Goal: Information Seeking & Learning: Learn about a topic

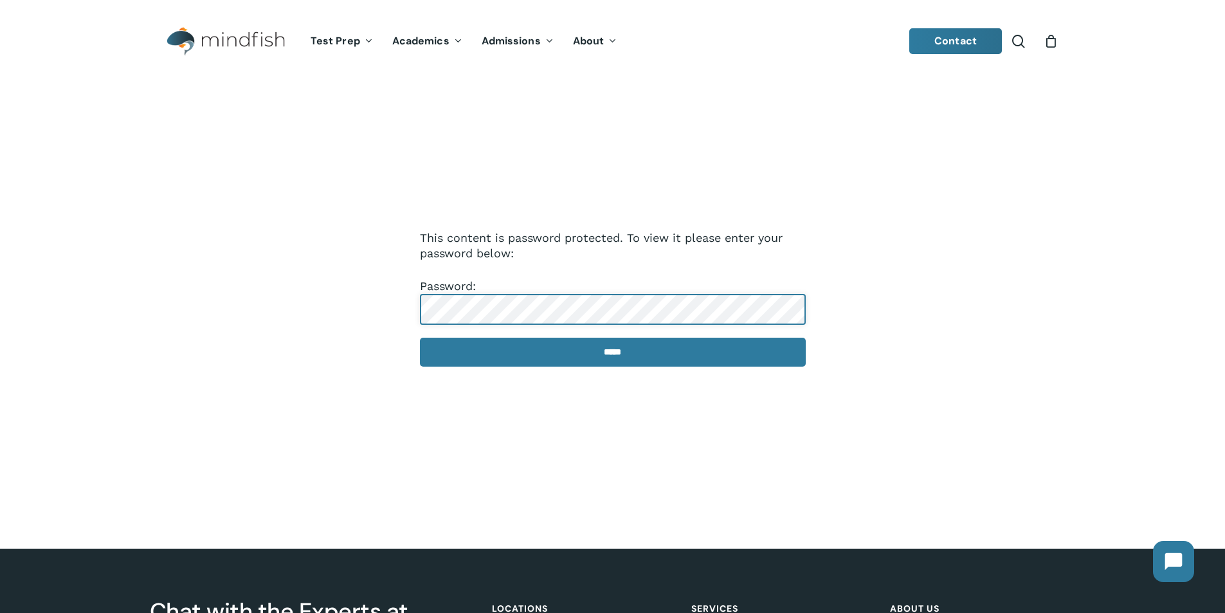
click at [420, 338] on input "*****" at bounding box center [613, 352] width 386 height 29
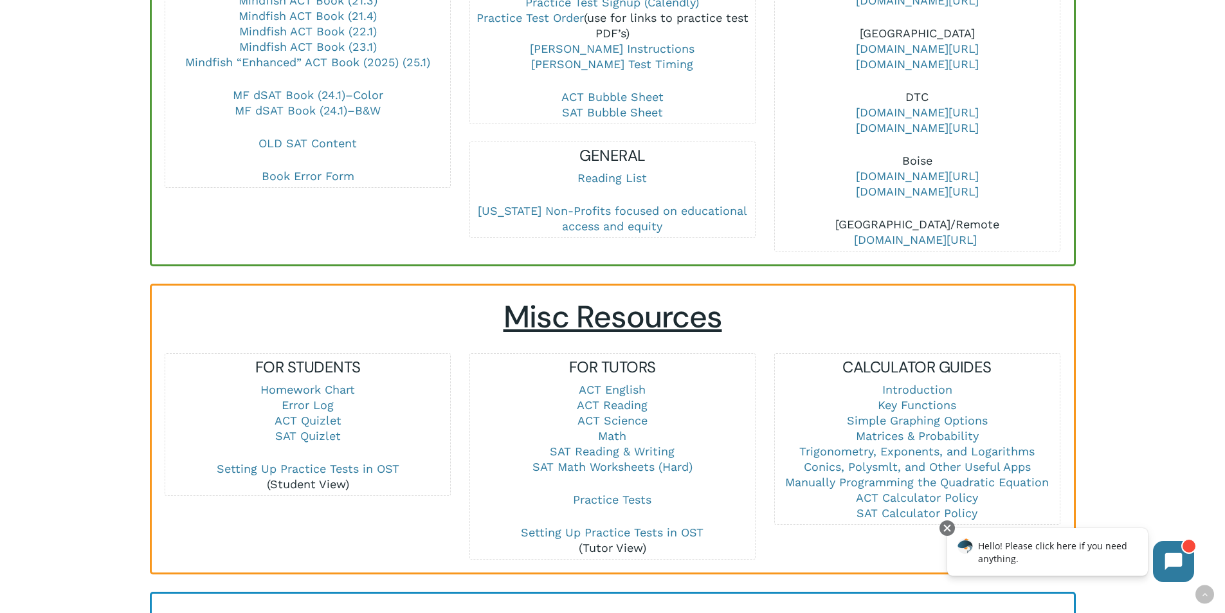
scroll to position [772, 0]
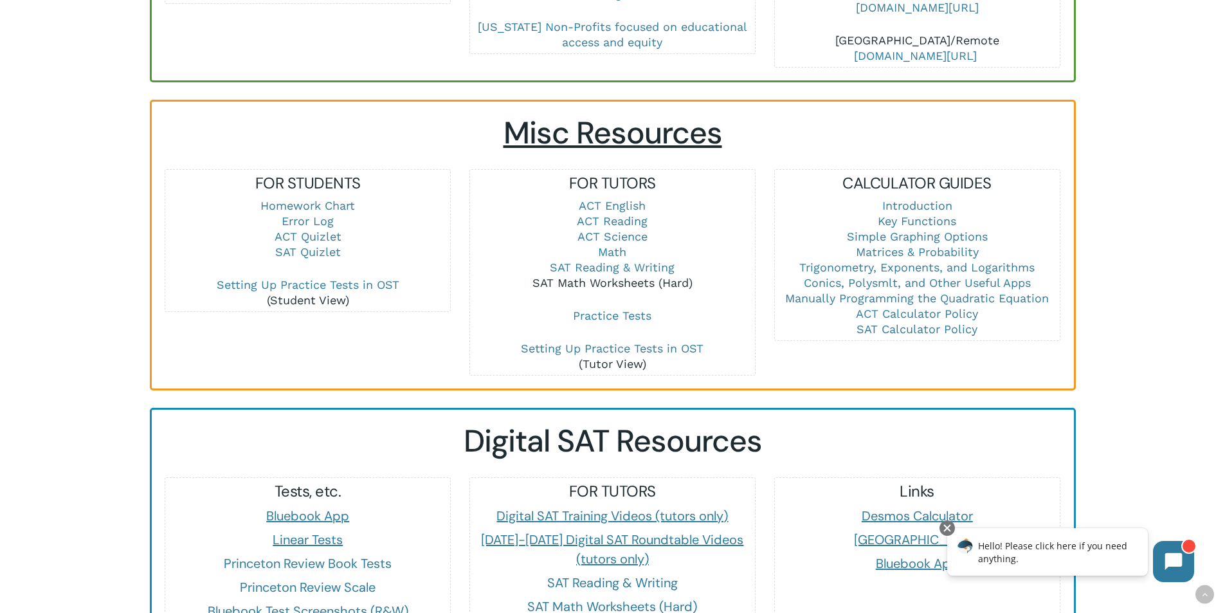
click at [638, 276] on link "SAT Math Worksheets (Hard)" at bounding box center [613, 283] width 160 height 14
click at [643, 276] on link "SAT Math Worksheets (Hard)" at bounding box center [613, 283] width 160 height 14
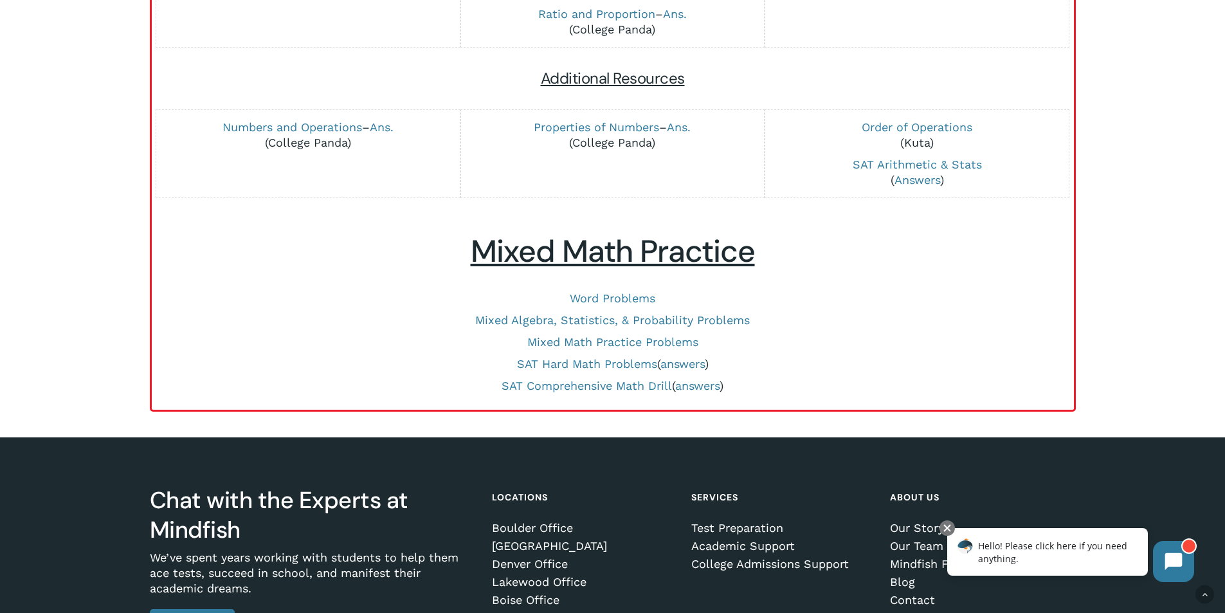
scroll to position [664, 0]
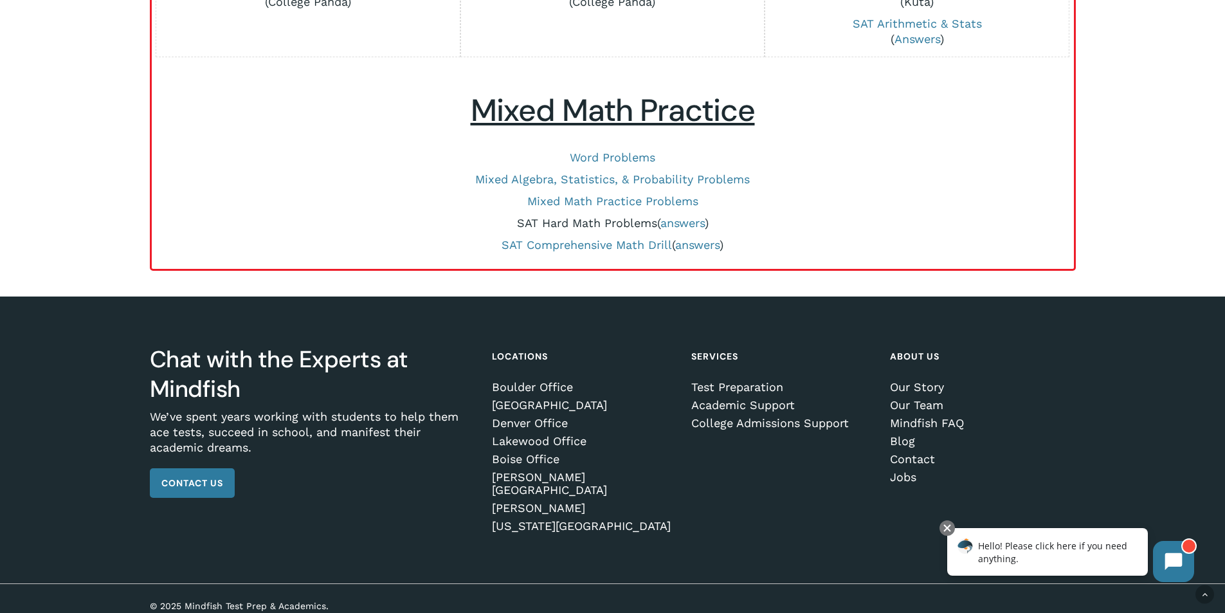
click at [608, 227] on link "SAT Hard Math Problems" at bounding box center [587, 223] width 140 height 14
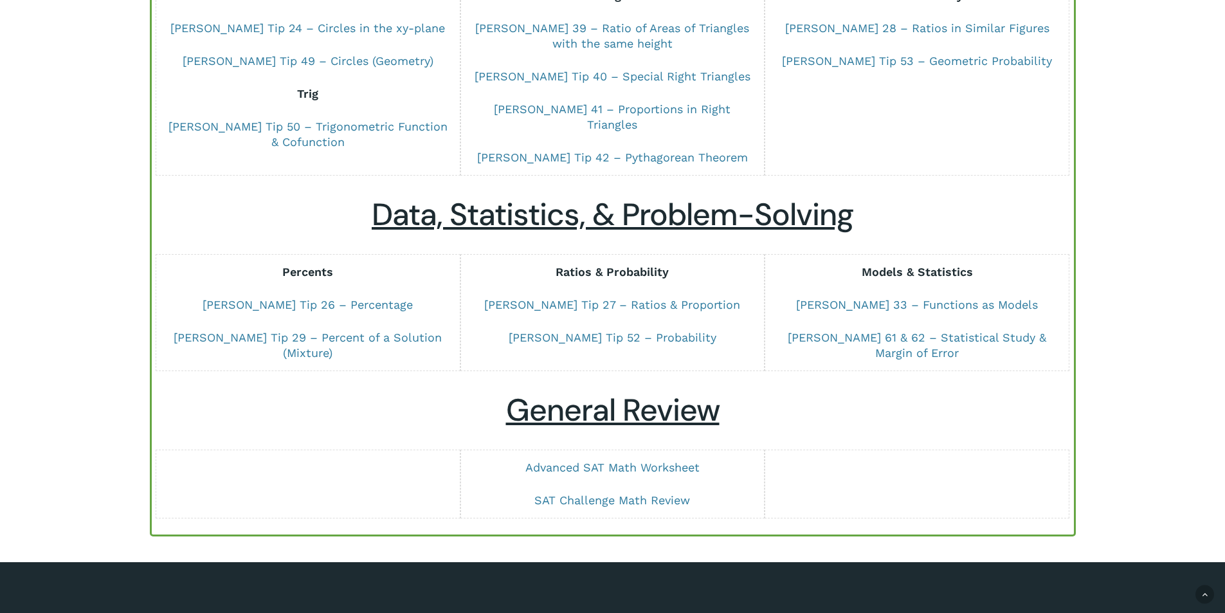
scroll to position [976, 0]
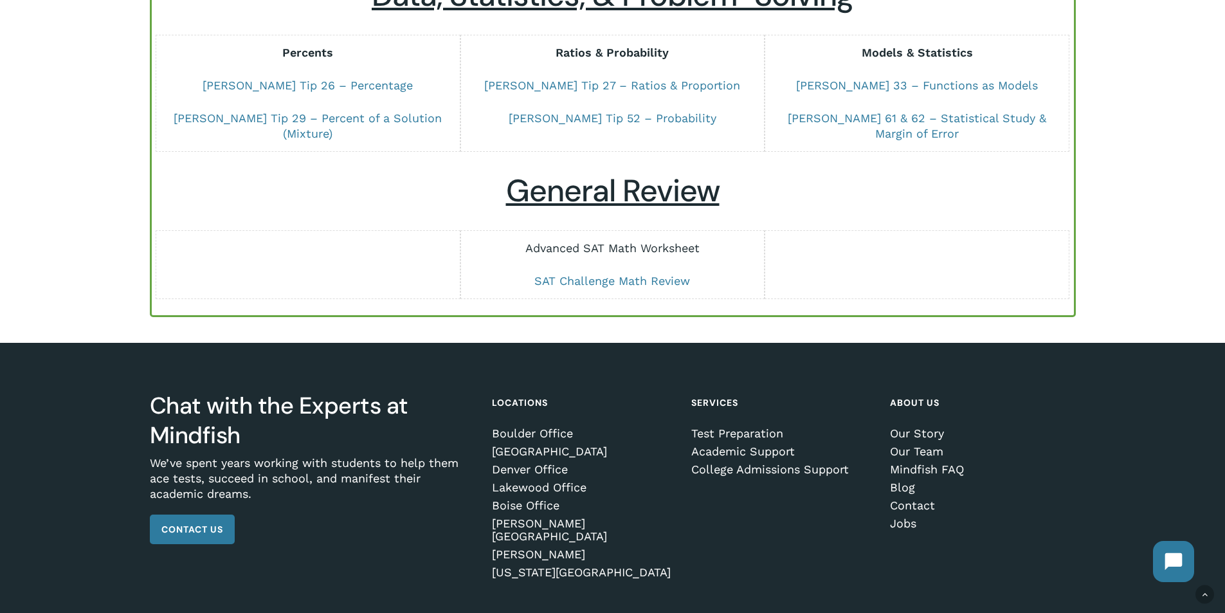
click at [625, 241] on link "Advanced SAT Math Worksheet" at bounding box center [612, 248] width 174 height 14
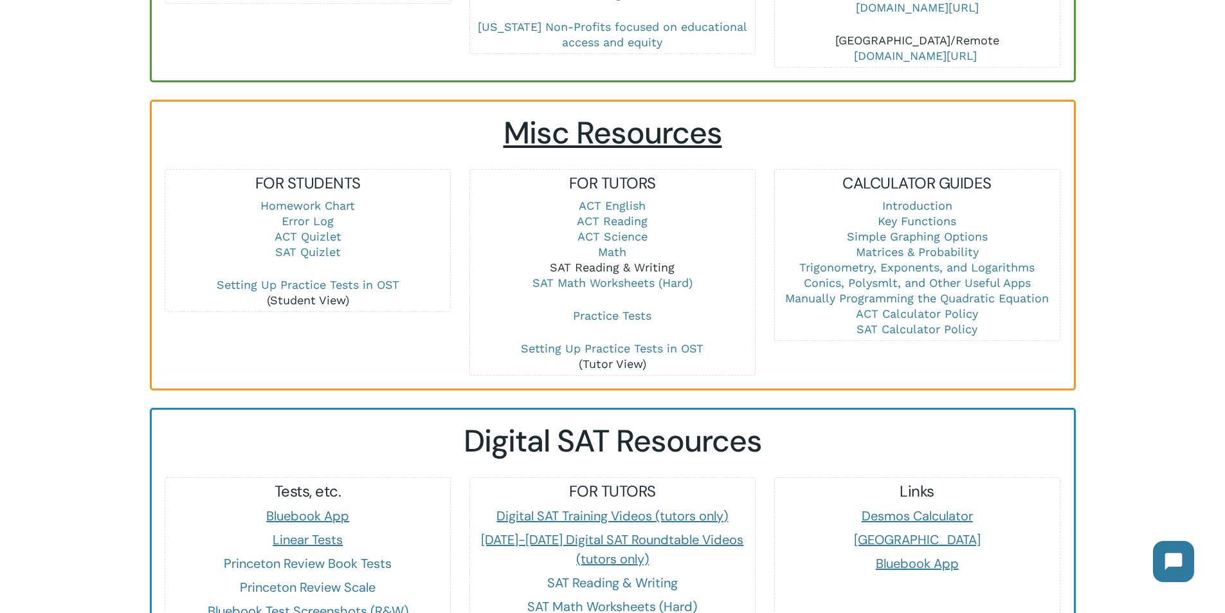
click at [646, 260] on link "SAT Reading & Writing" at bounding box center [612, 267] width 125 height 14
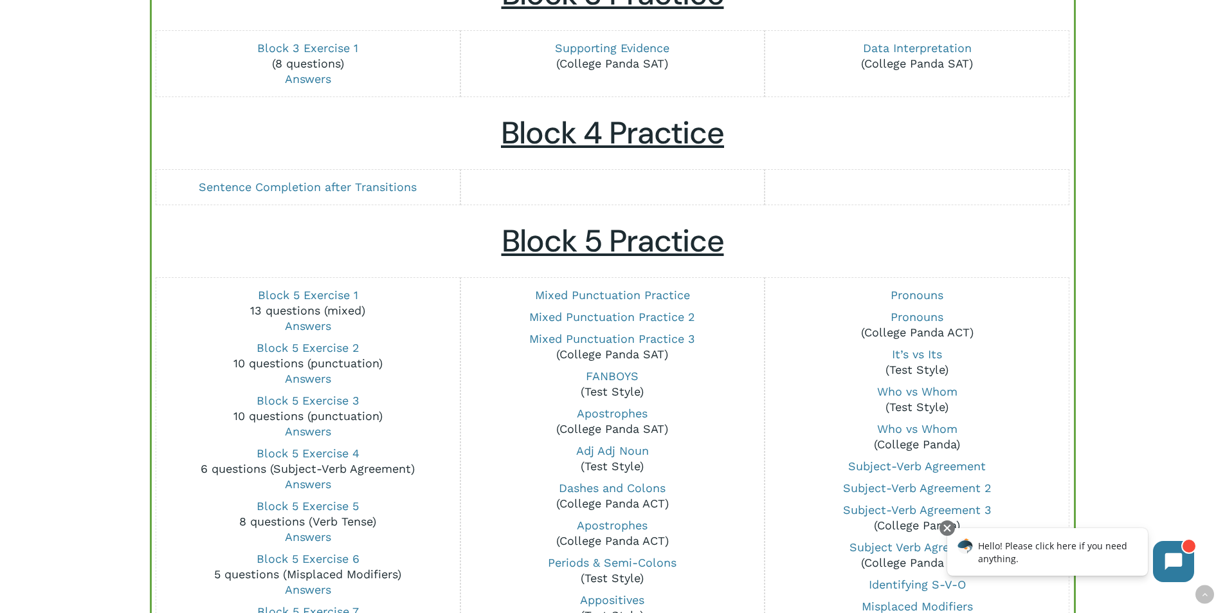
scroll to position [579, 0]
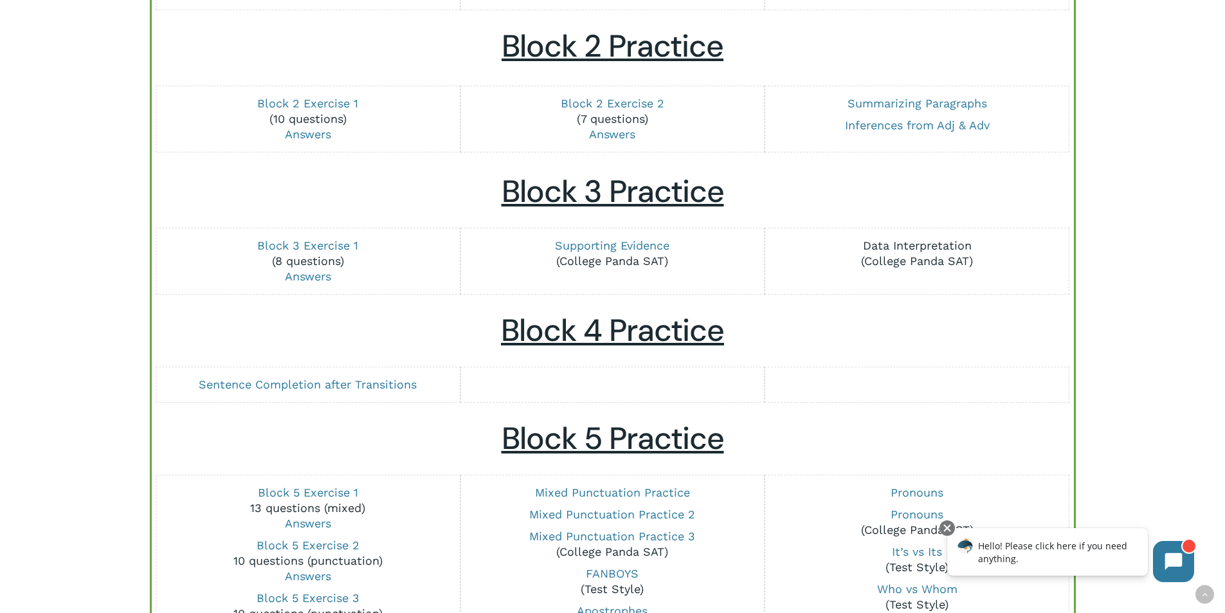
click at [923, 246] on link "Data Interpretation" at bounding box center [917, 246] width 109 height 14
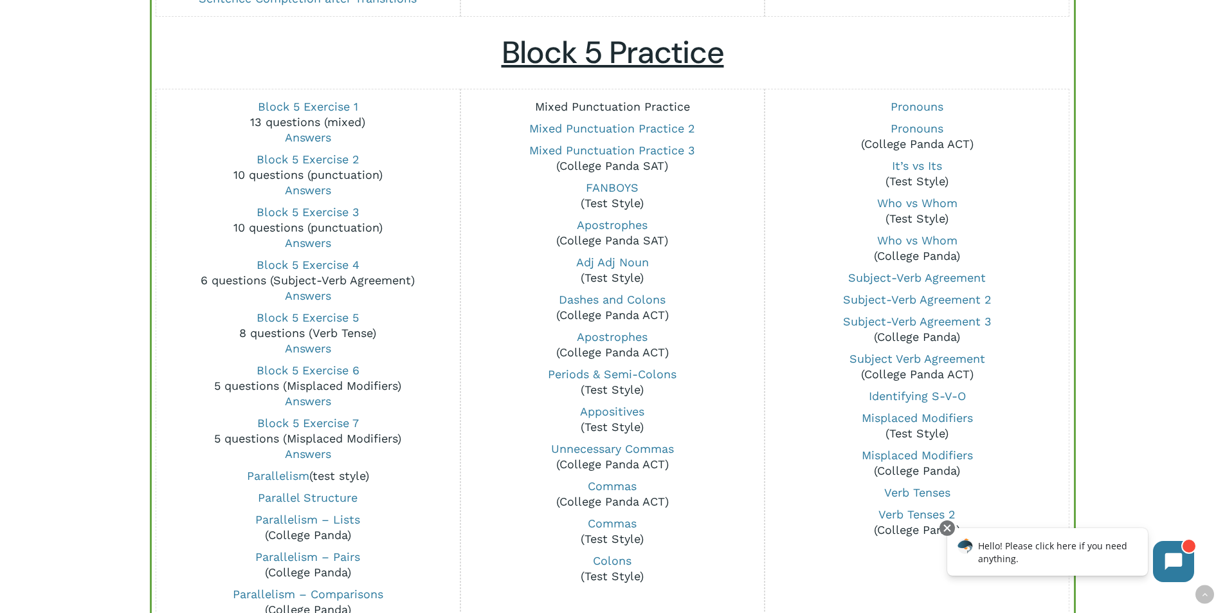
click at [630, 111] on link "Mixed Punctuation Practice" at bounding box center [612, 107] width 155 height 14
click at [628, 125] on link "Mixed Punctuation Practice 2" at bounding box center [612, 129] width 166 height 14
click at [621, 160] on p "Mixed Punctuation Practice 3 (College Panda SAT)" at bounding box center [612, 158] width 285 height 31
click at [621, 155] on link "Mixed Punctuation Practice 3" at bounding box center [612, 150] width 166 height 14
click at [672, 131] on link "Mixed Punctuation Practice 2" at bounding box center [612, 129] width 166 height 14
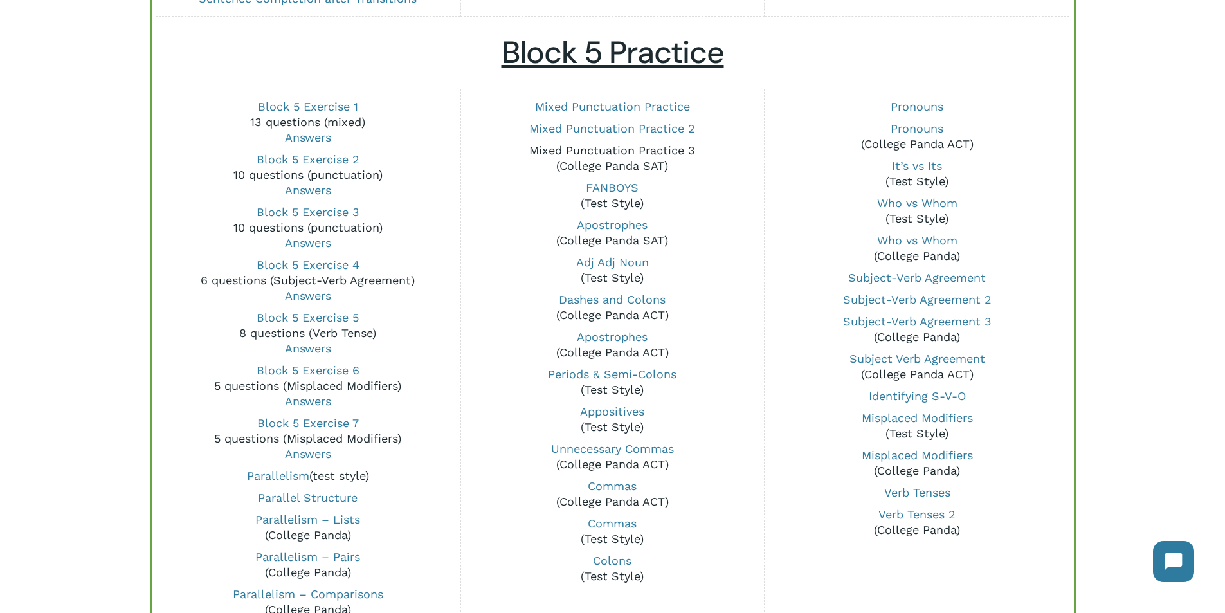
click at [639, 151] on link "Mixed Punctuation Practice 3" at bounding box center [612, 150] width 166 height 14
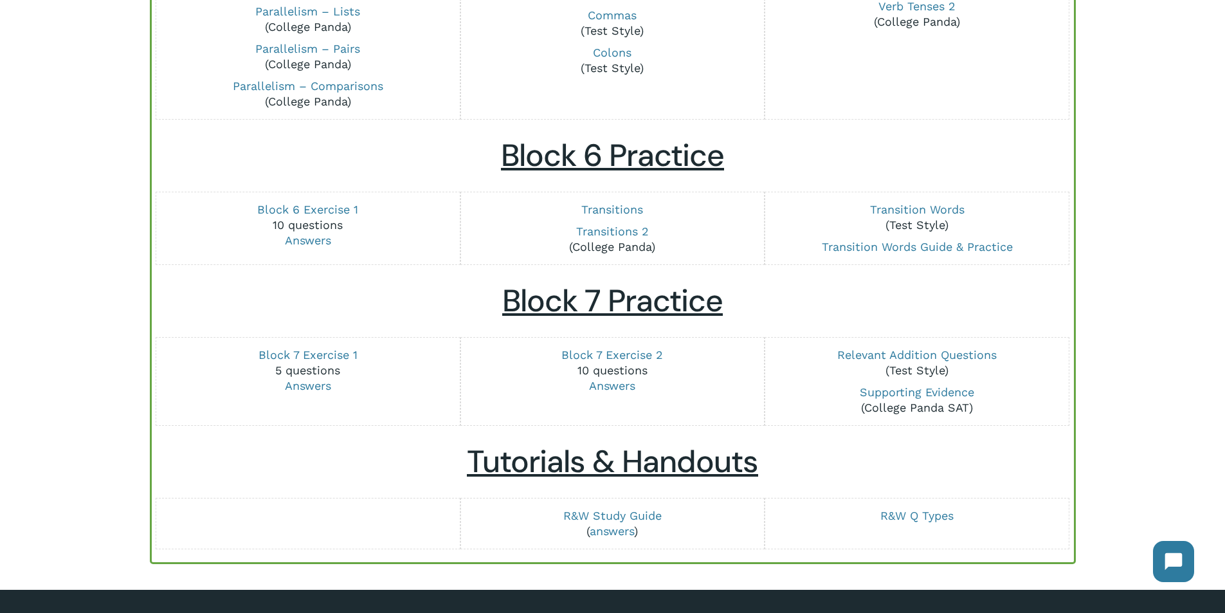
scroll to position [1672, 0]
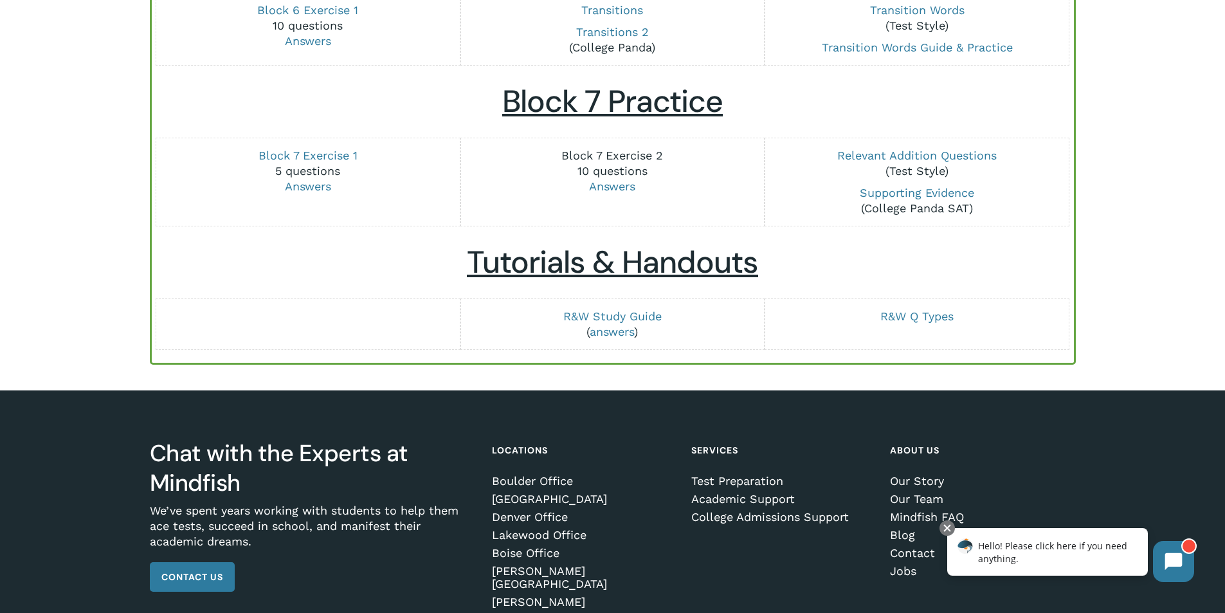
click at [579, 158] on link "Block 7 Exercise 2" at bounding box center [613, 156] width 102 height 14
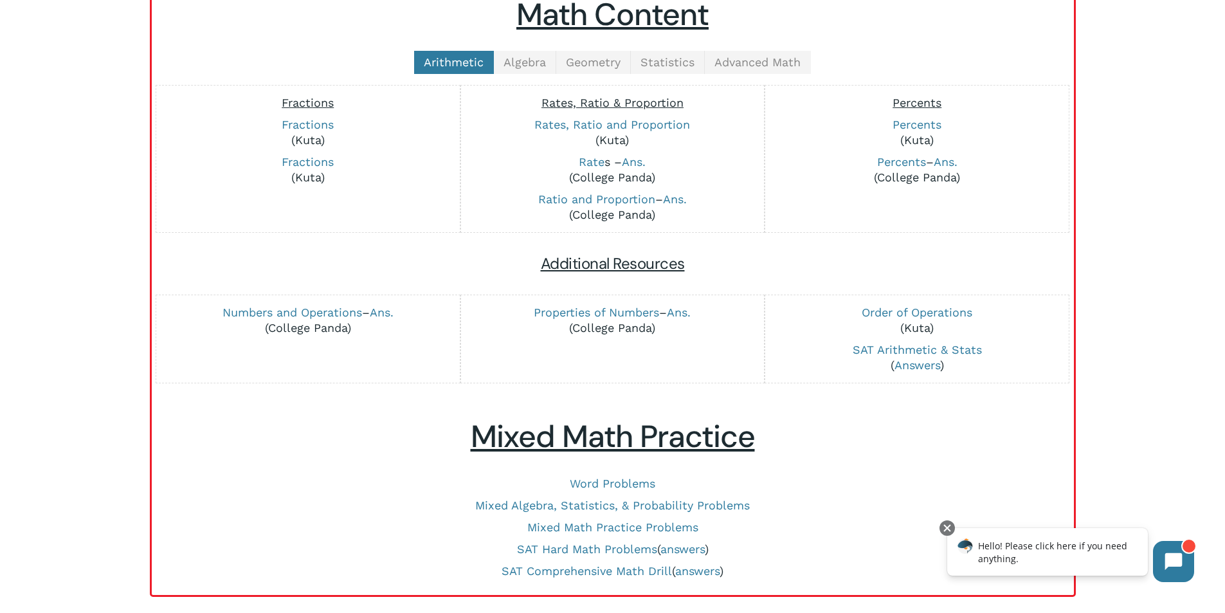
scroll to position [150, 0]
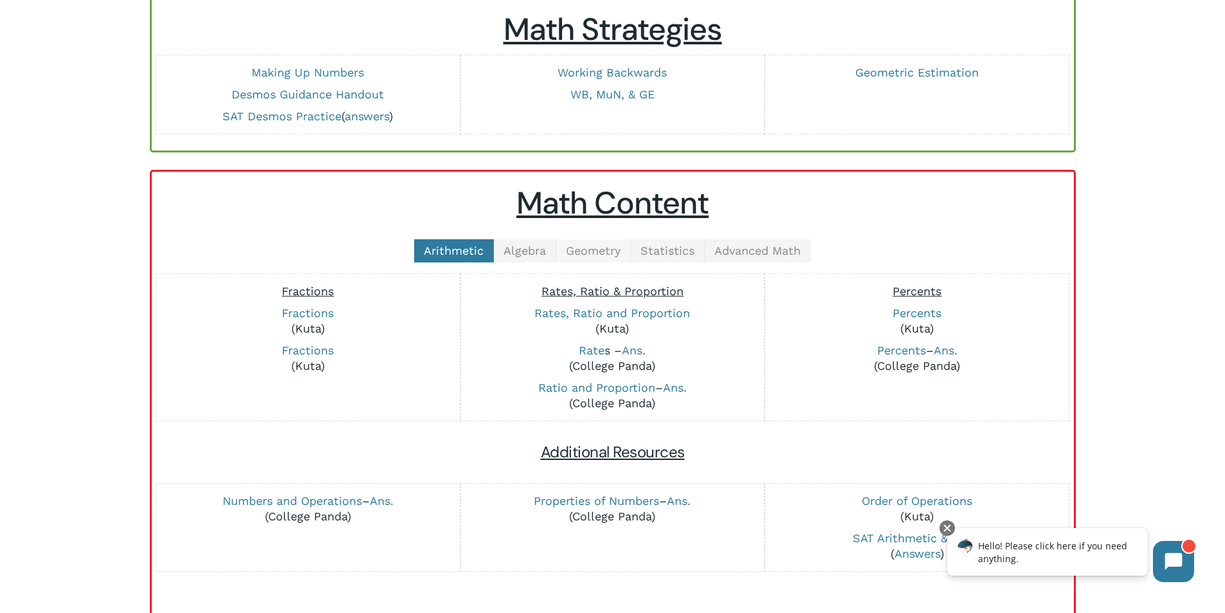
click at [601, 253] on span "Geometry" at bounding box center [593, 251] width 55 height 14
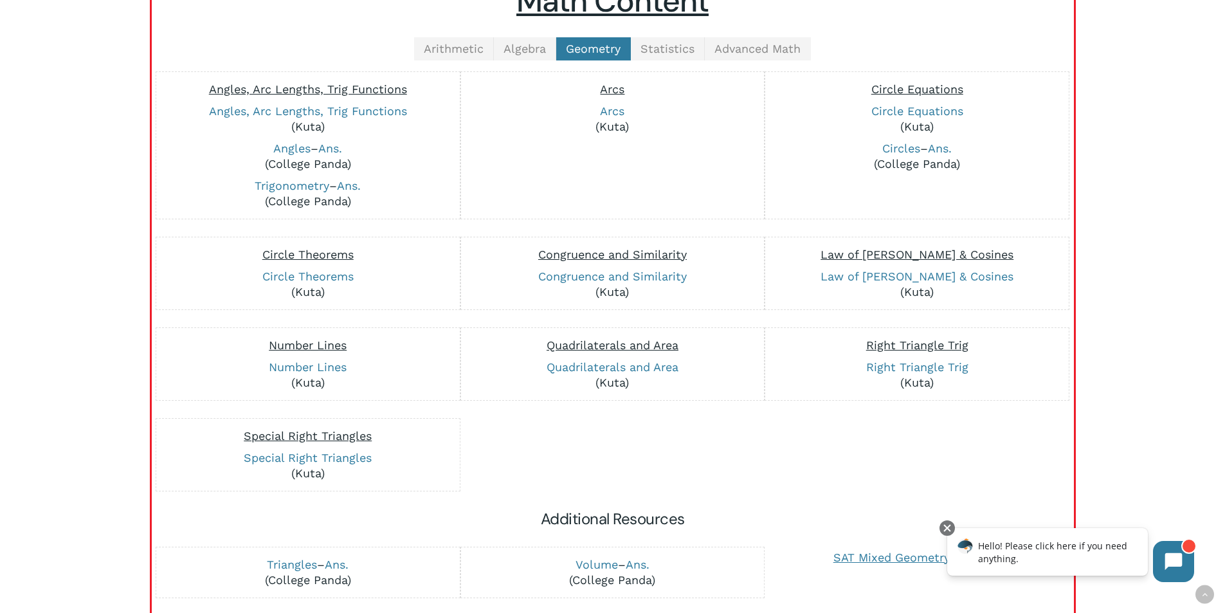
scroll to position [343, 0]
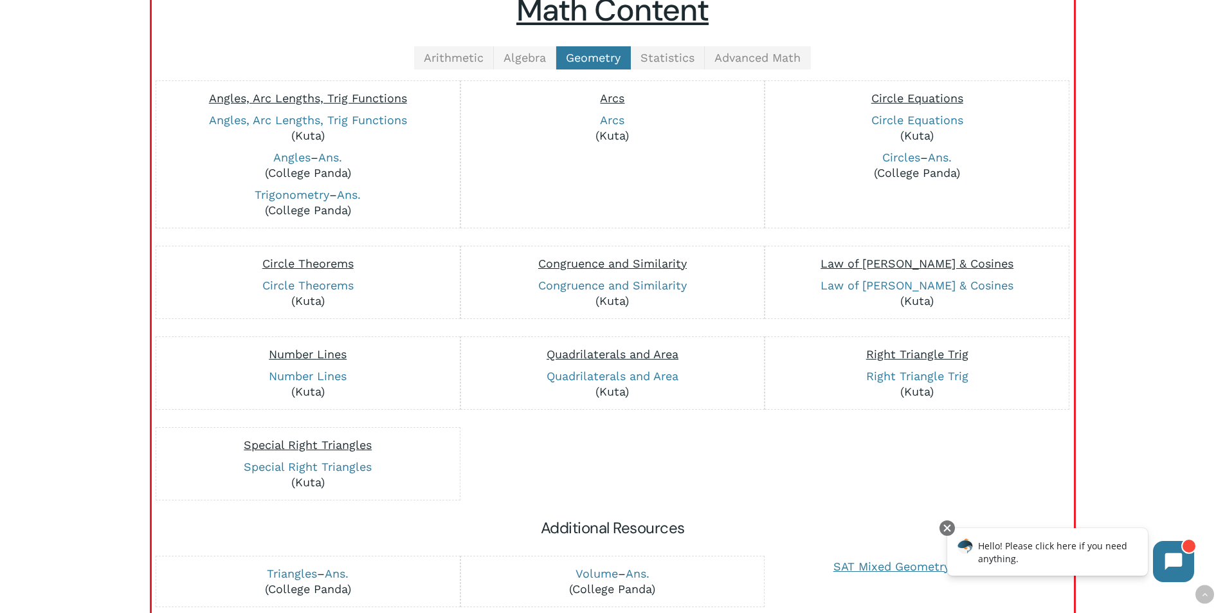
click at [536, 62] on span "Algebra" at bounding box center [525, 58] width 42 height 14
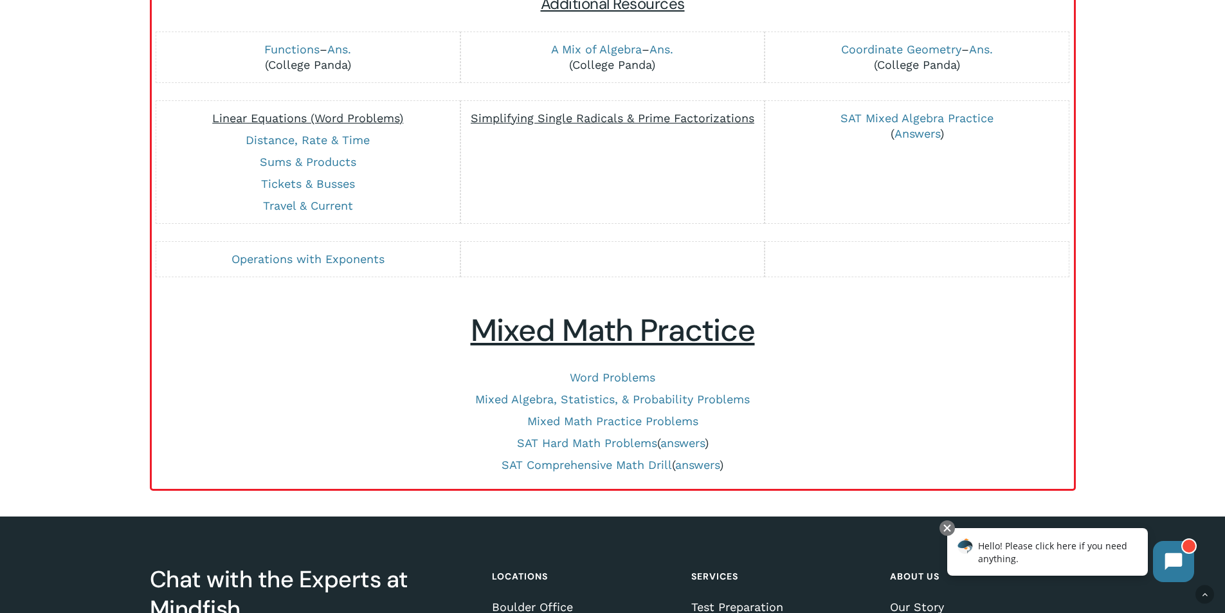
scroll to position [1402, 0]
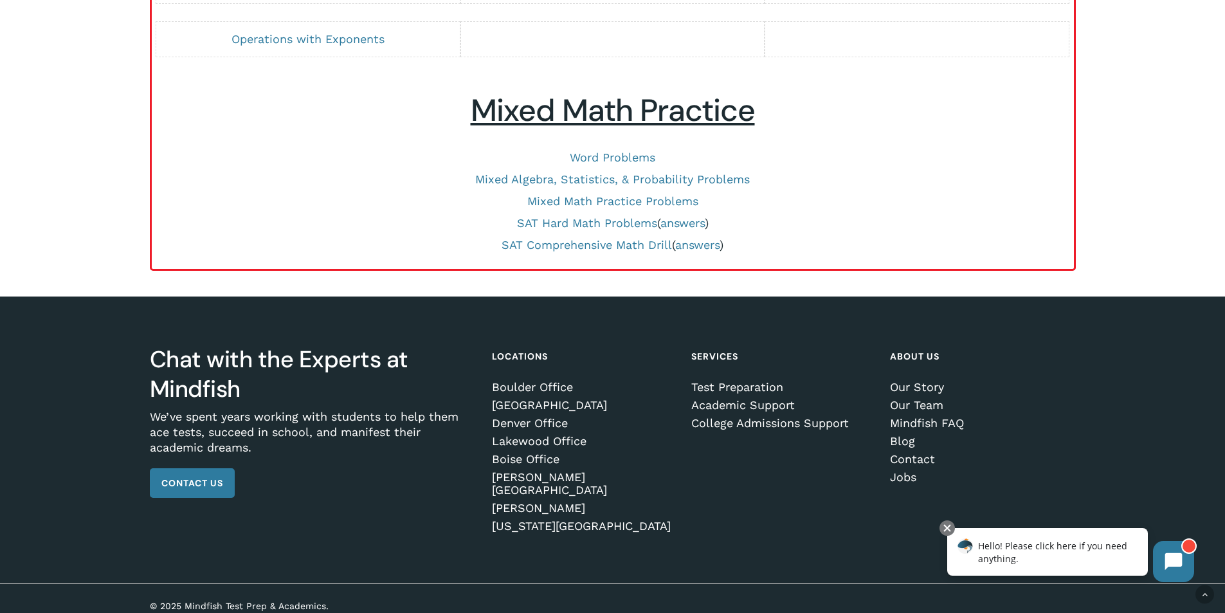
drag, startPoint x: 646, startPoint y: 205, endPoint x: 742, endPoint y: 219, distance: 97.6
click at [646, 205] on link "Mixed Math Practice Problems" at bounding box center [612, 201] width 171 height 14
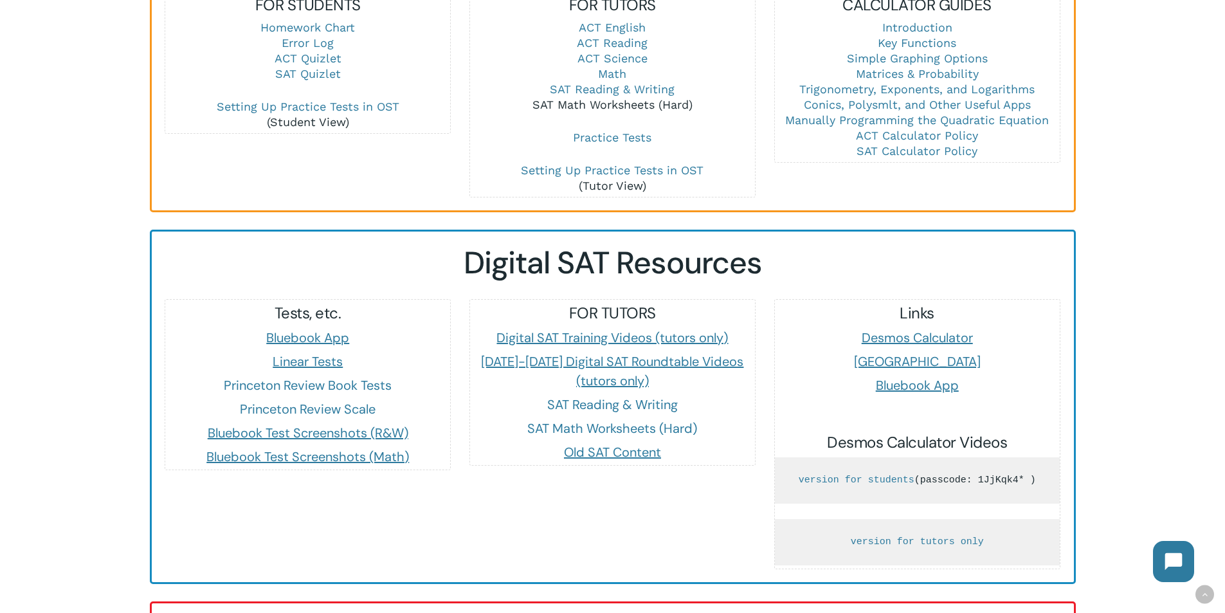
scroll to position [836, 0]
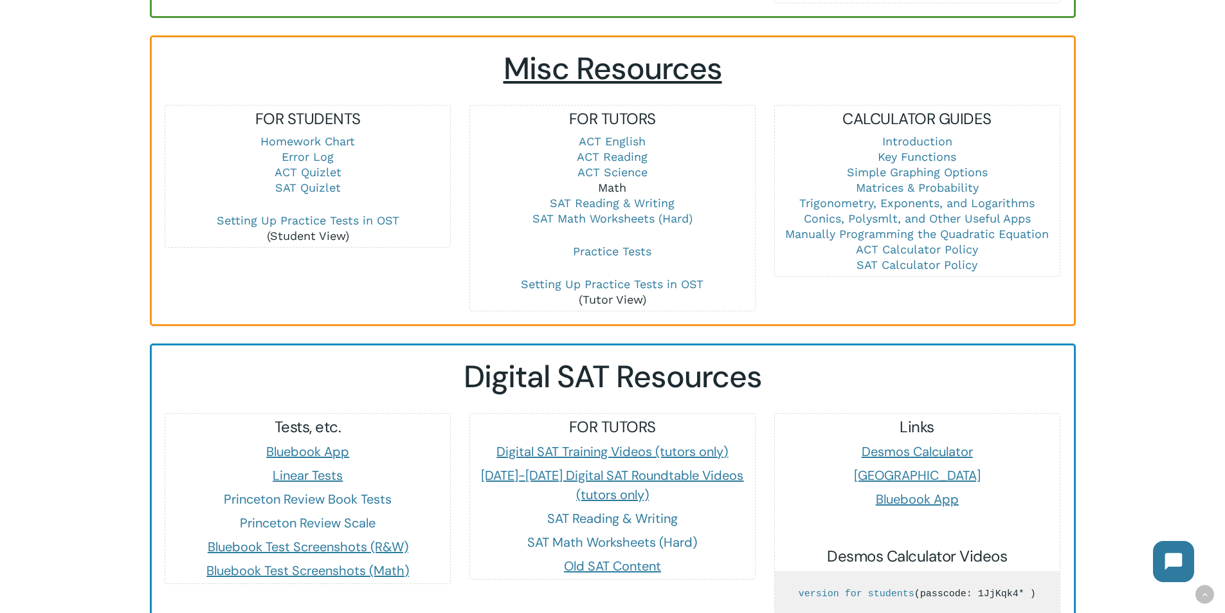
click at [613, 181] on link "Math" at bounding box center [612, 188] width 28 height 14
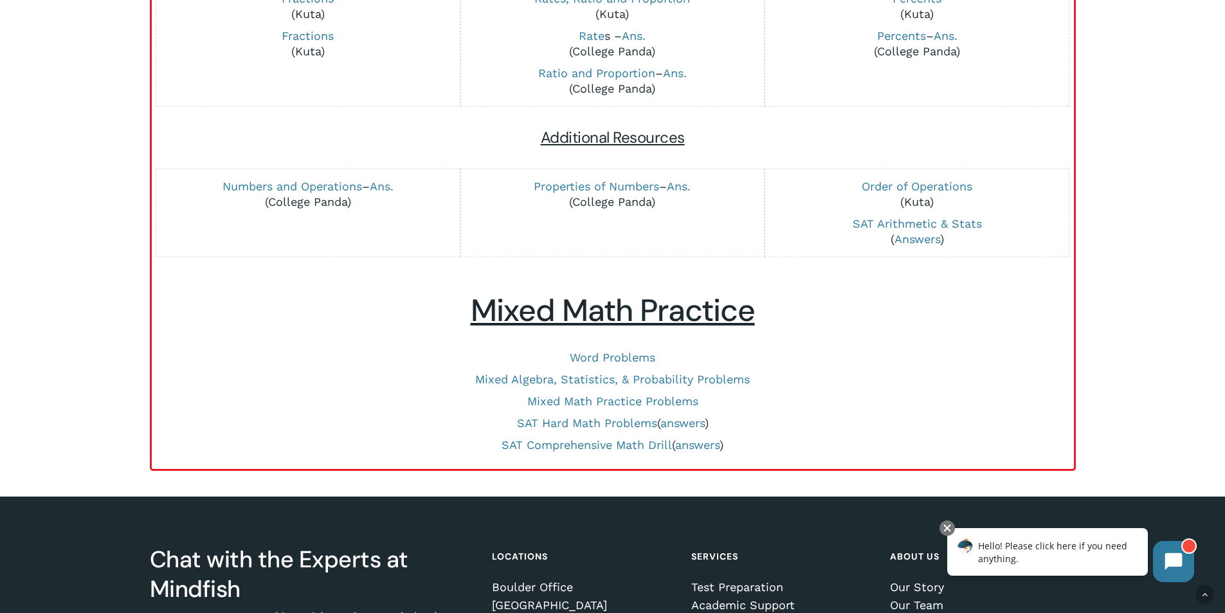
scroll to position [257, 0]
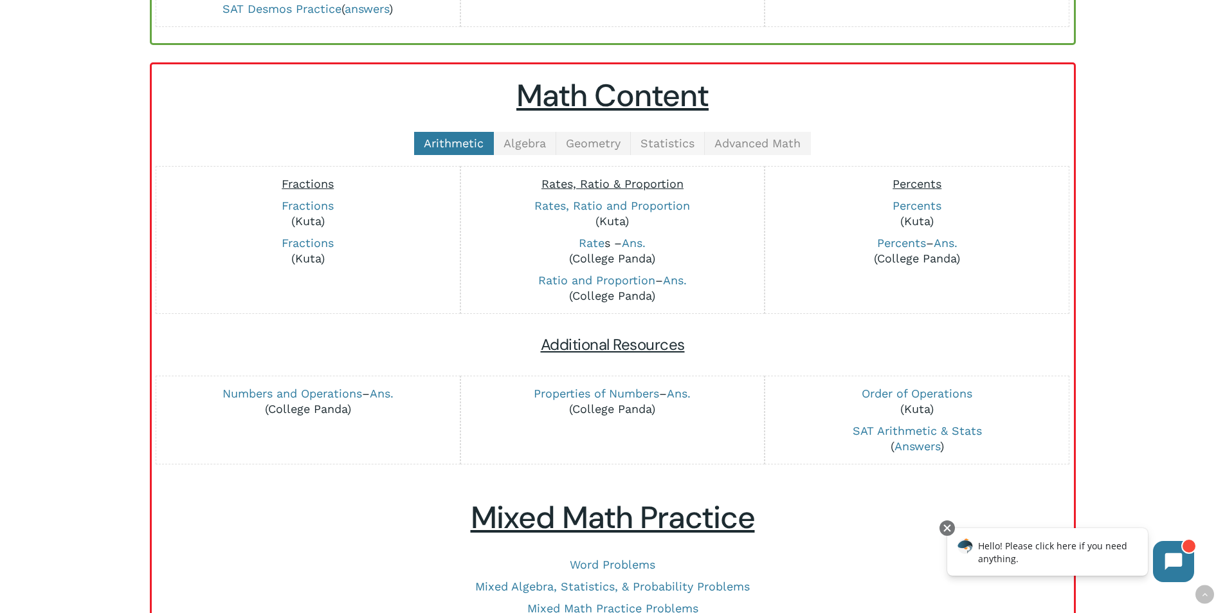
click at [664, 138] on span "Statistics" at bounding box center [668, 143] width 54 height 14
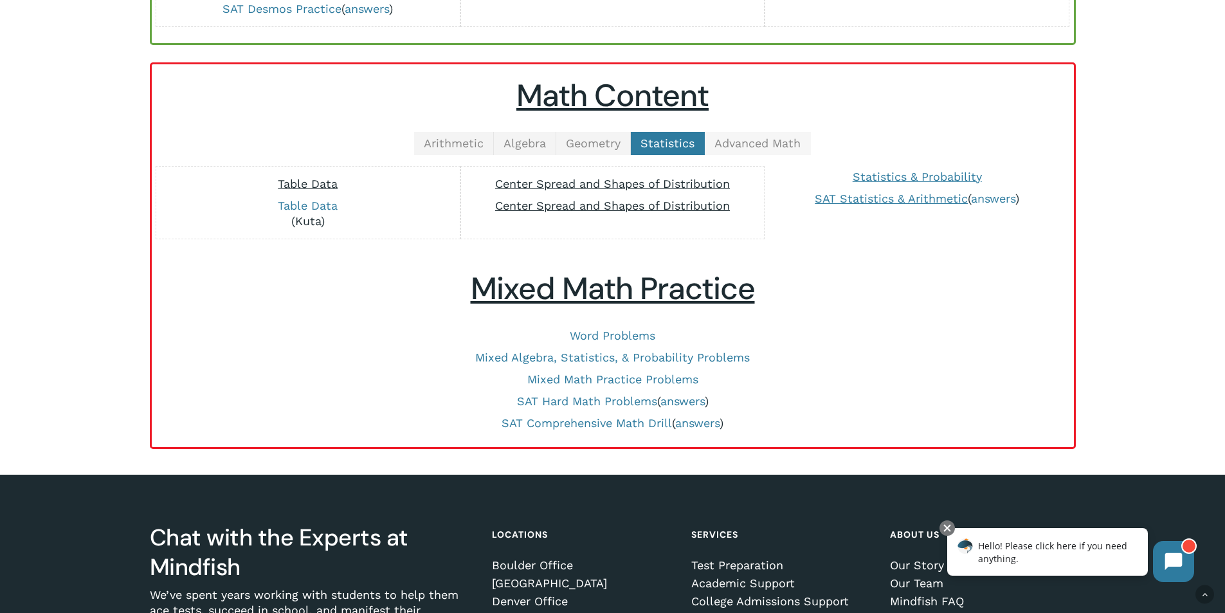
click at [724, 145] on span "Advanced Math" at bounding box center [758, 143] width 86 height 14
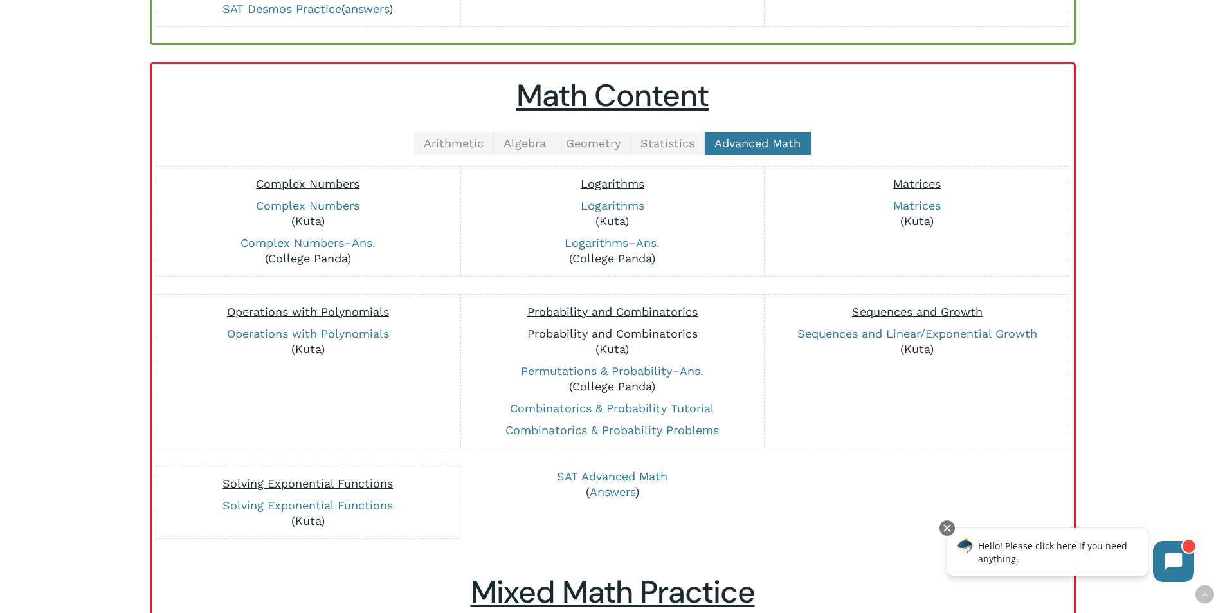
drag, startPoint x: 608, startPoint y: 341, endPoint x: 592, endPoint y: 337, distance: 16.5
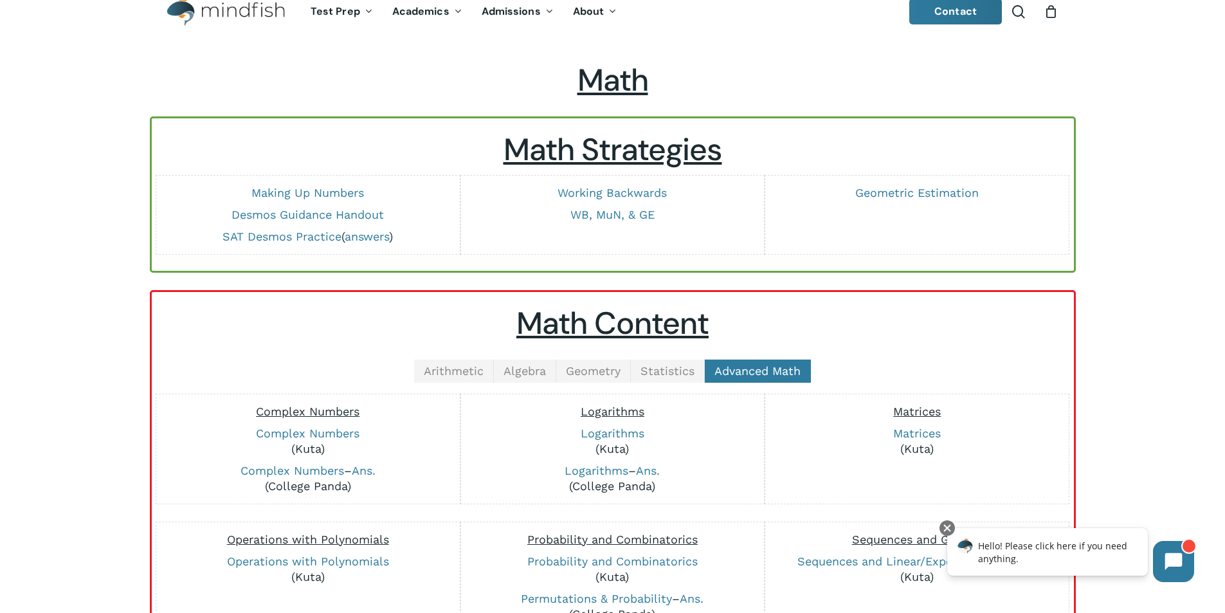
scroll to position [0, 0]
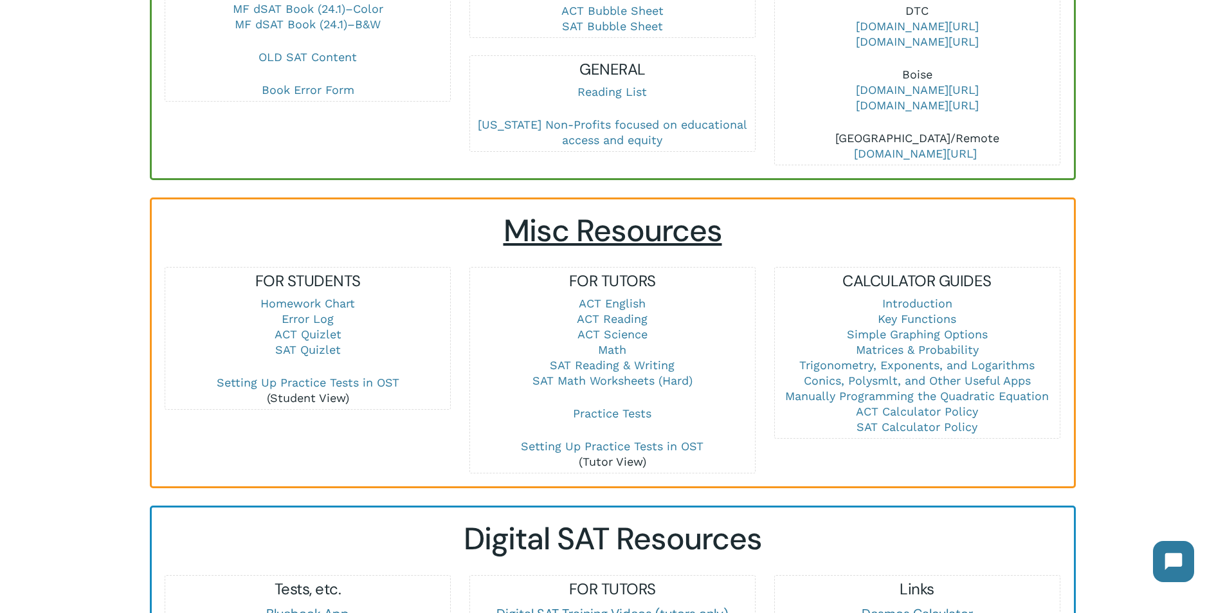
scroll to position [579, 0]
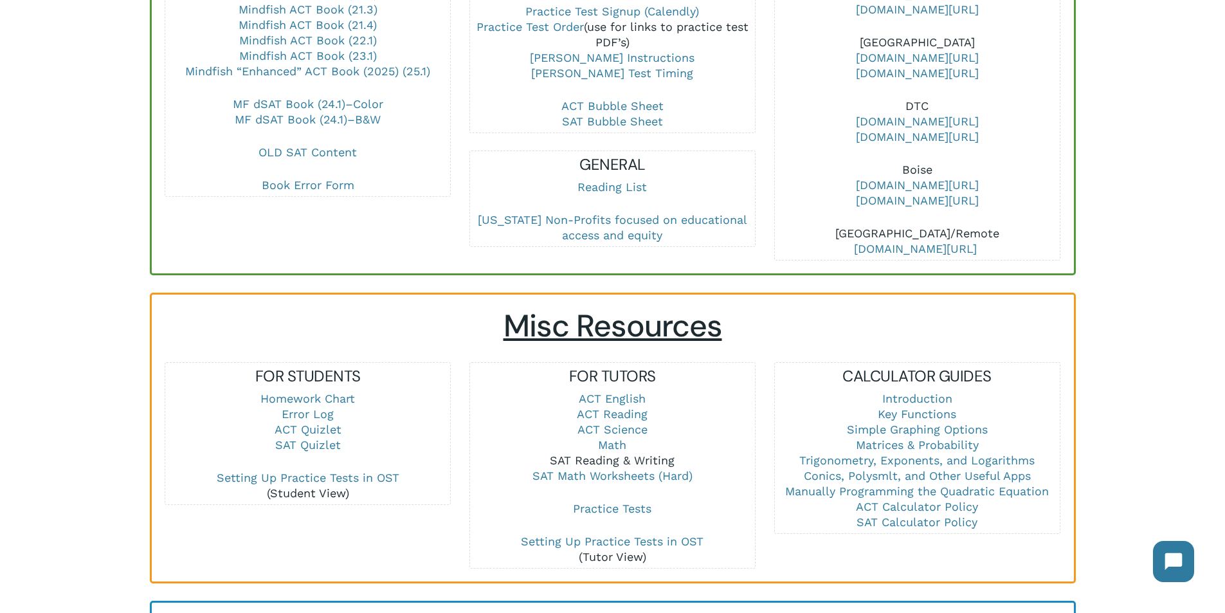
click at [620, 453] on link "SAT Reading & Writing" at bounding box center [612, 460] width 125 height 14
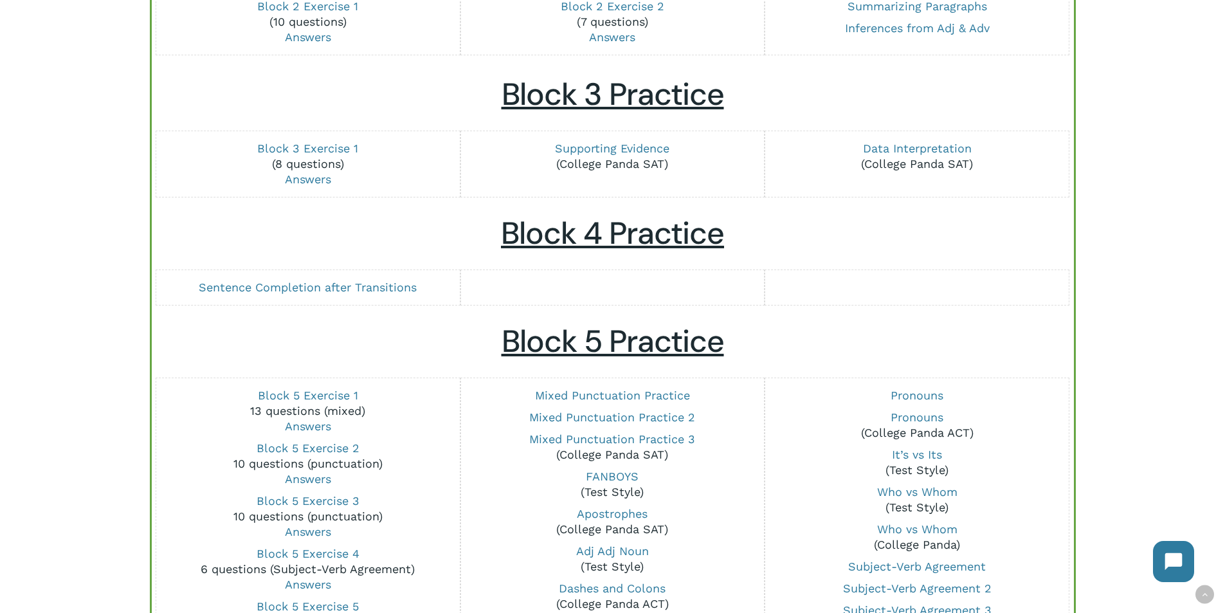
scroll to position [579, 0]
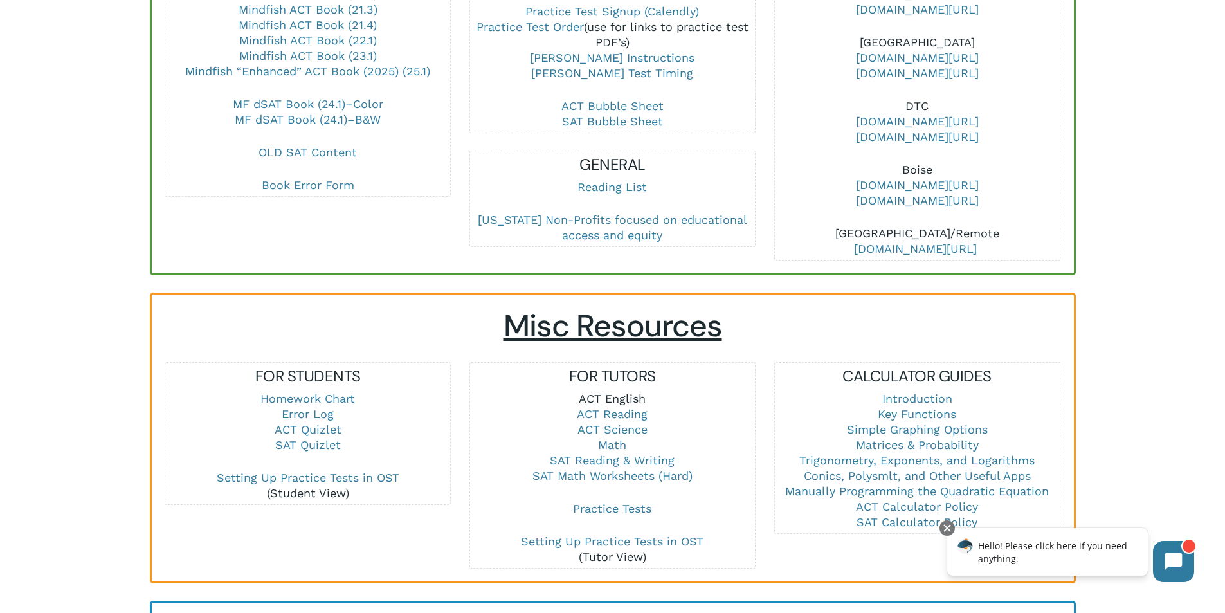
click at [625, 392] on link "ACT English" at bounding box center [612, 399] width 67 height 14
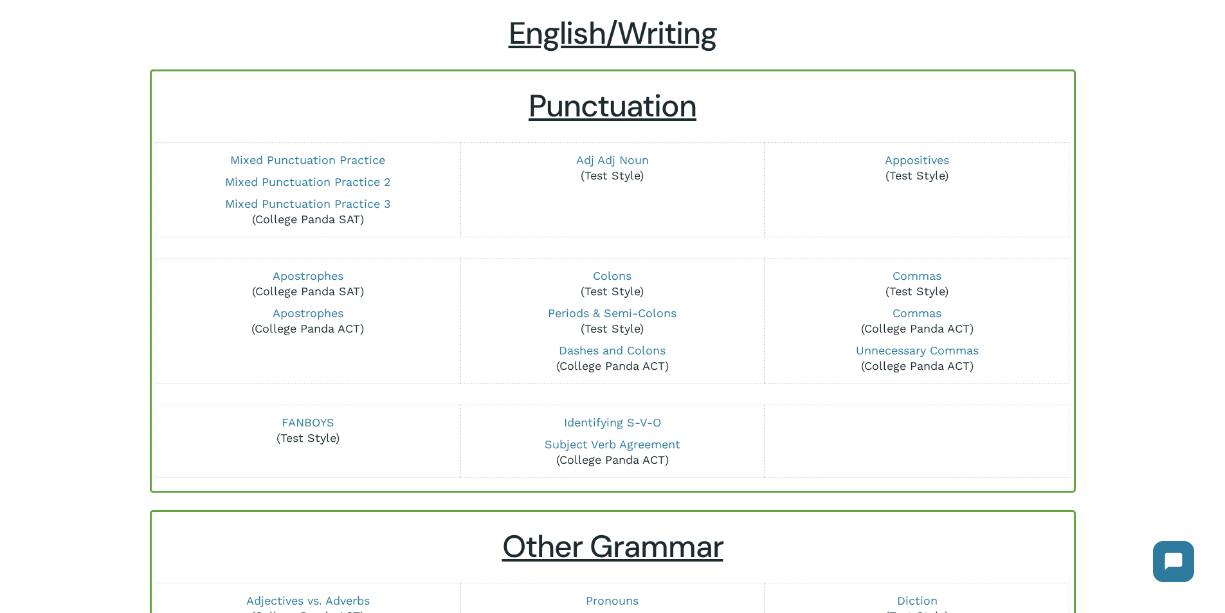
scroll to position [193, 0]
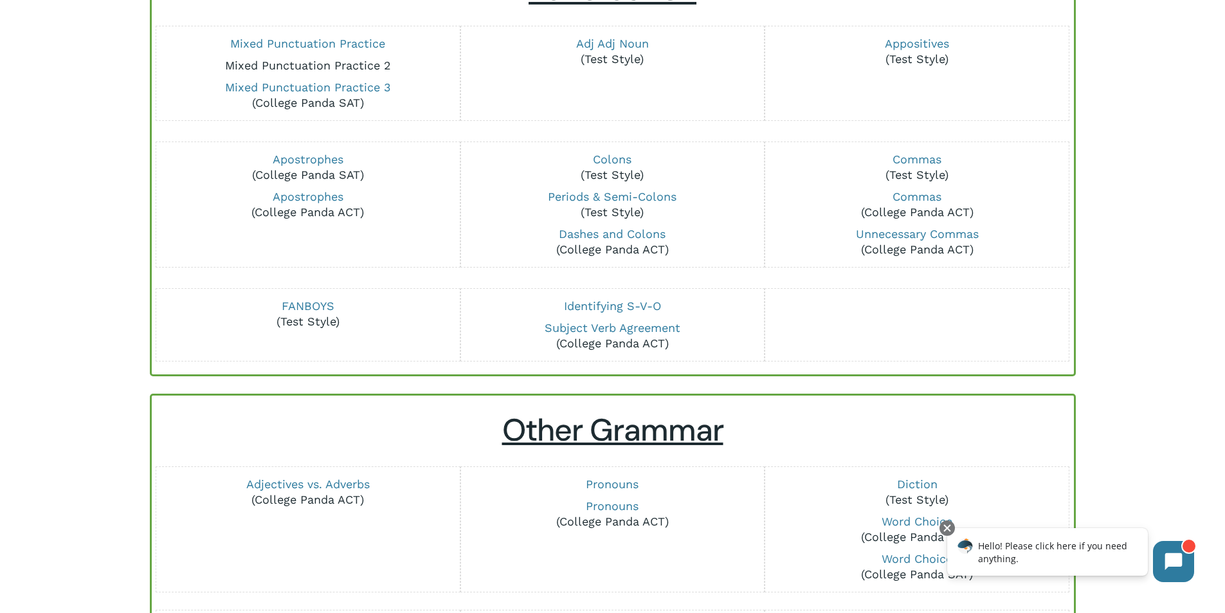
click at [366, 65] on link "Mixed Punctuation Practice 2" at bounding box center [308, 66] width 166 height 14
